Goal: Information Seeking & Learning: Find specific fact

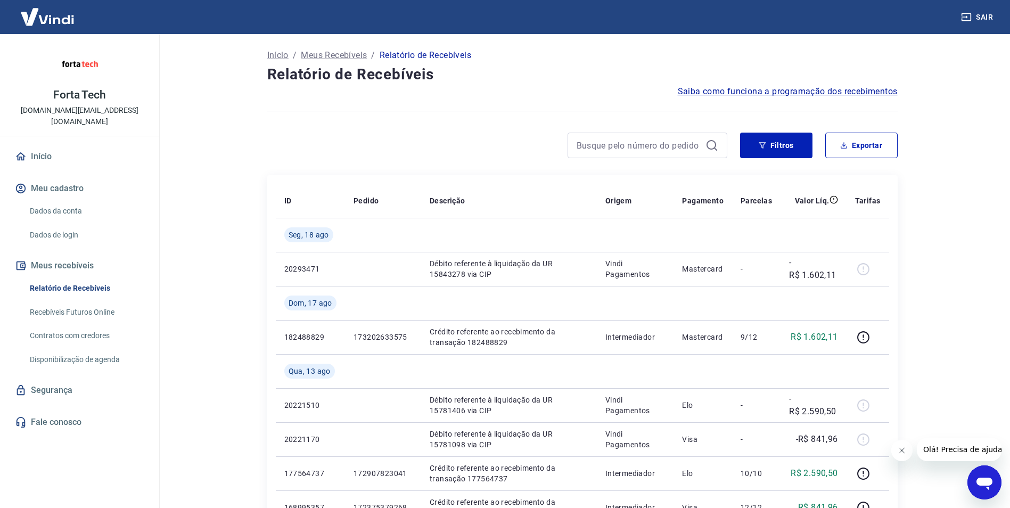
click at [901, 447] on icon "Fechar mensagem da empresa" at bounding box center [901, 450] width 9 height 9
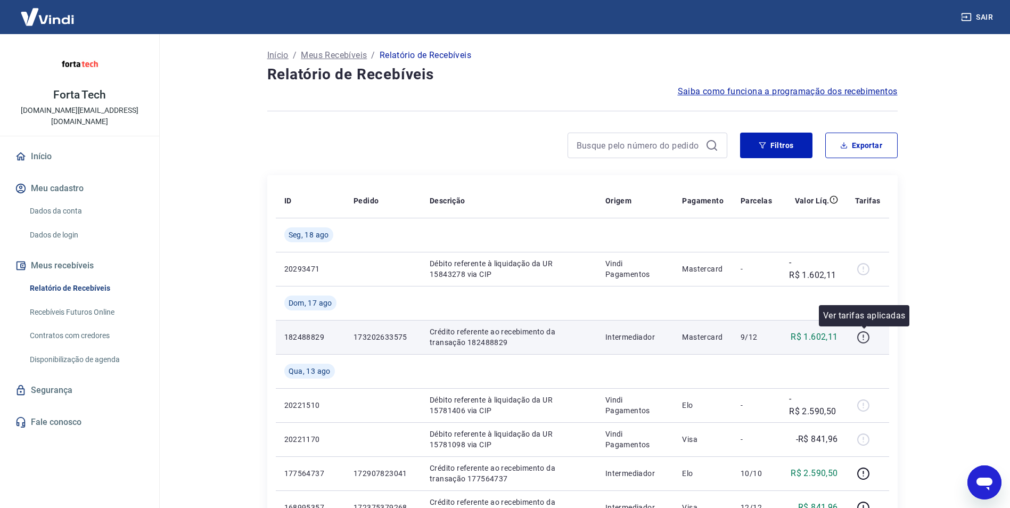
click at [866, 336] on icon "button" at bounding box center [863, 337] width 13 height 13
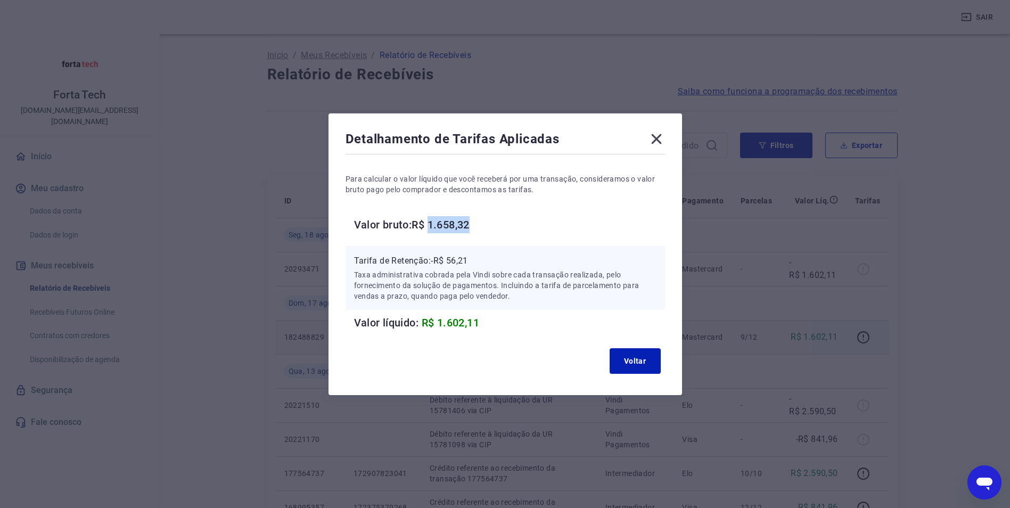
drag, startPoint x: 488, startPoint y: 221, endPoint x: 436, endPoint y: 222, distance: 52.2
click at [436, 222] on h6 "Valor bruto: R$ 1.658,32" at bounding box center [509, 224] width 311 height 17
copy h6 "1.658,32"
drag, startPoint x: 496, startPoint y: 261, endPoint x: 449, endPoint y: 259, distance: 46.4
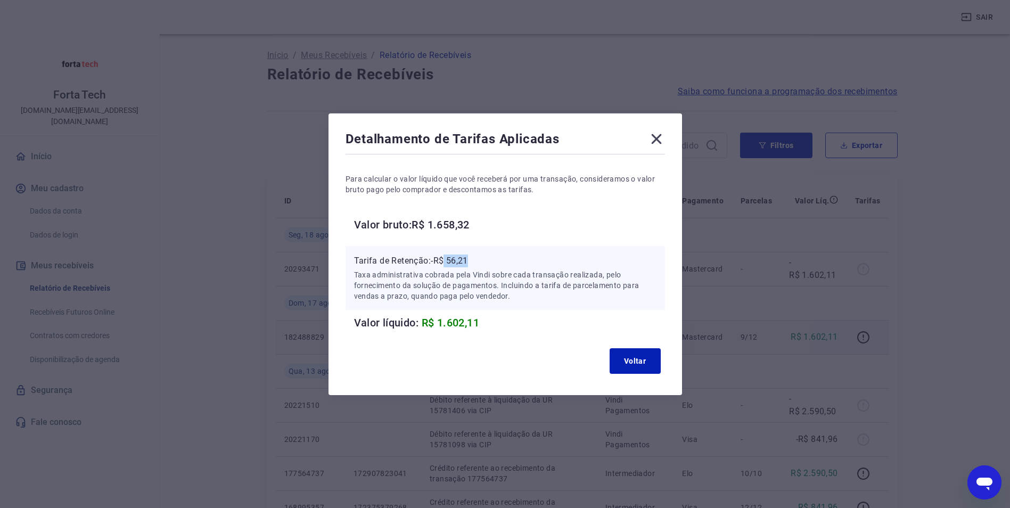
click at [449, 259] on p "Tarifa de Retenção: -R$ 56,21" at bounding box center [505, 260] width 302 height 13
copy p "56,21"
click at [637, 359] on button "Voltar" at bounding box center [635, 361] width 51 height 26
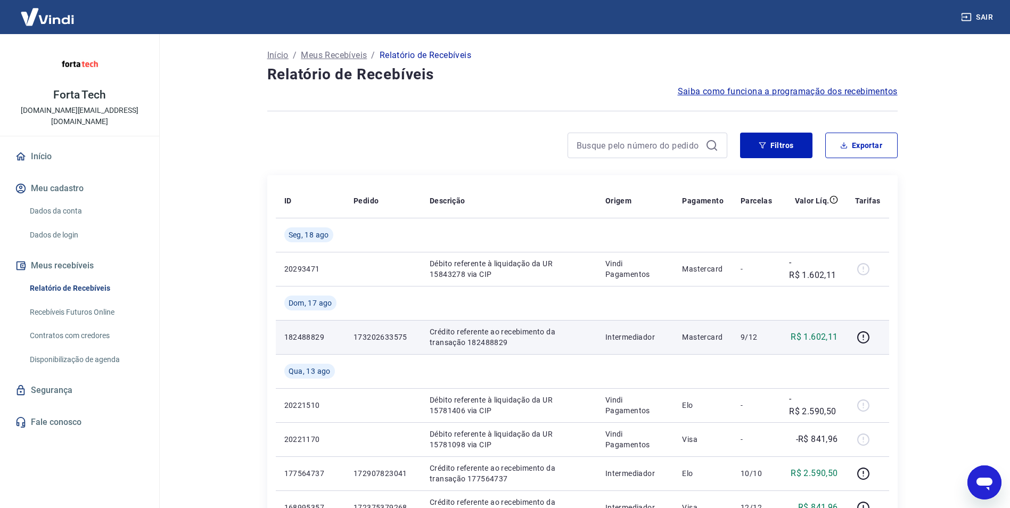
click at [958, 157] on main "Início / Meus Recebíveis / Relatório de Recebíveis Relatório de Recebíveis Saib…" at bounding box center [582, 271] width 856 height 474
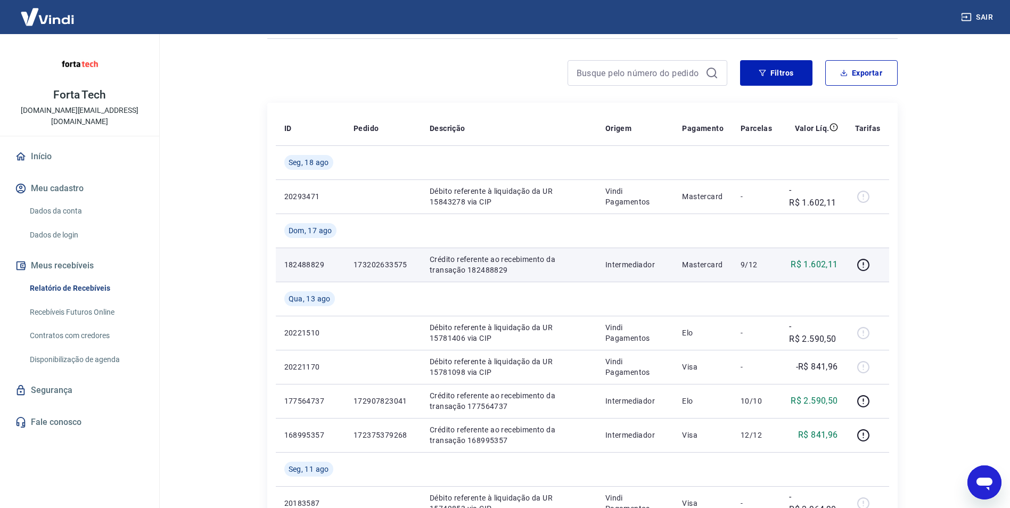
scroll to position [53, 0]
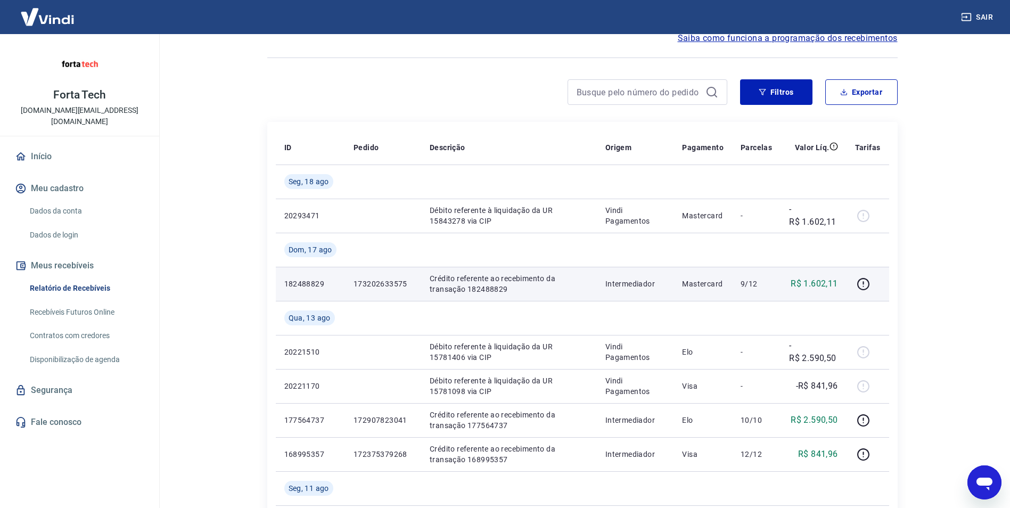
click at [951, 361] on main "Início / Meus Recebíveis / Relatório de Recebíveis Relatório de Recebíveis Saib…" at bounding box center [582, 218] width 856 height 474
